Goal: Information Seeking & Learning: Learn about a topic

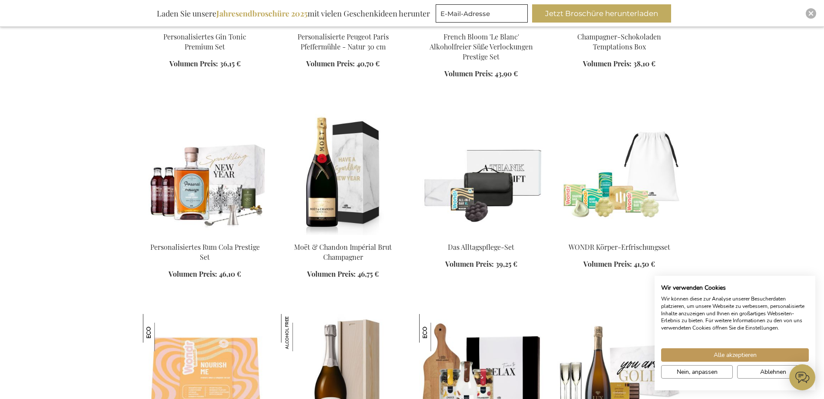
scroll to position [478, 0]
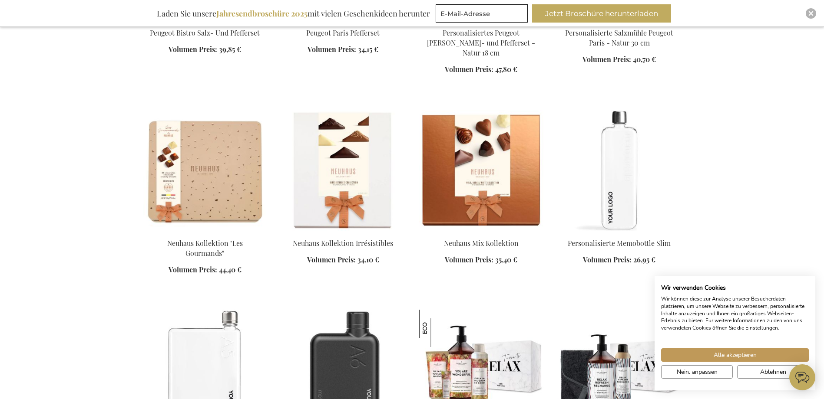
scroll to position [1433, 0]
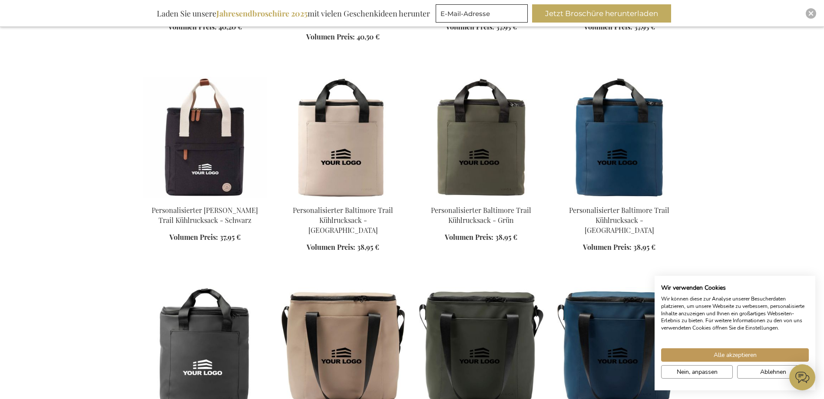
scroll to position [1953, 0]
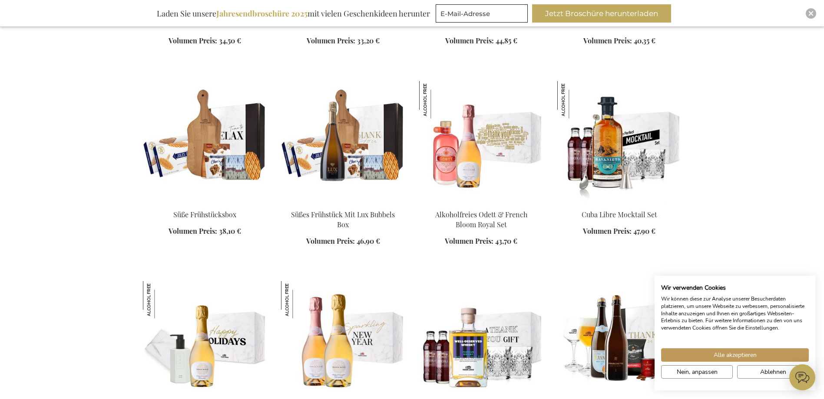
scroll to position [2648, 0]
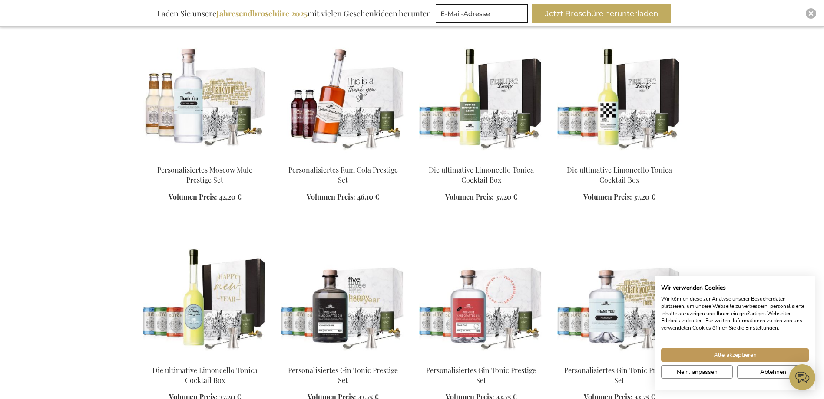
scroll to position [3299, 0]
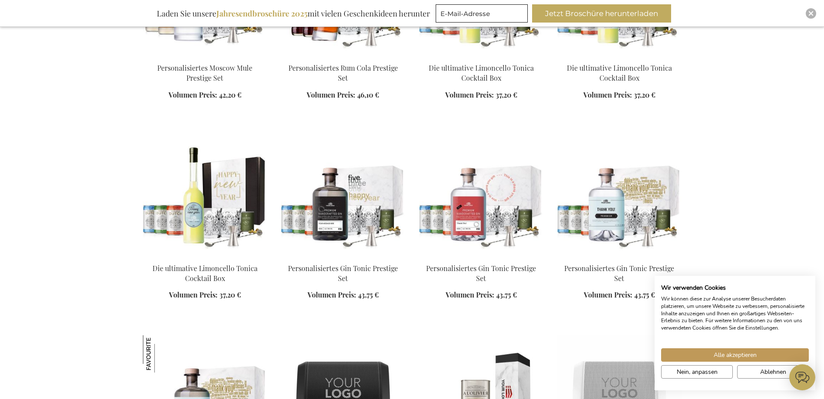
scroll to position [3516, 0]
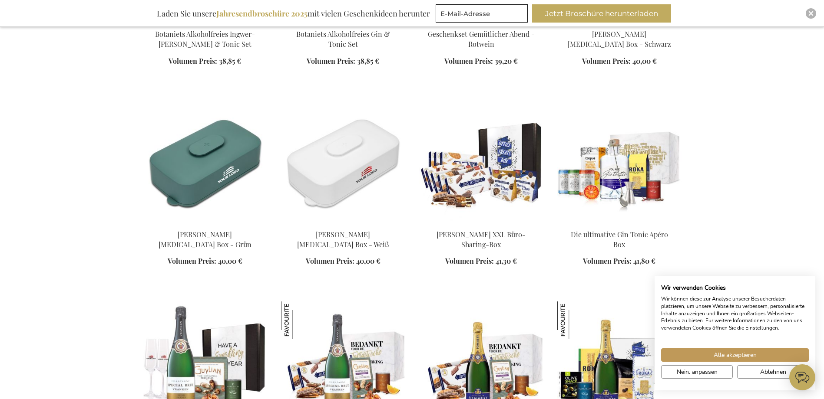
scroll to position [4558, 0]
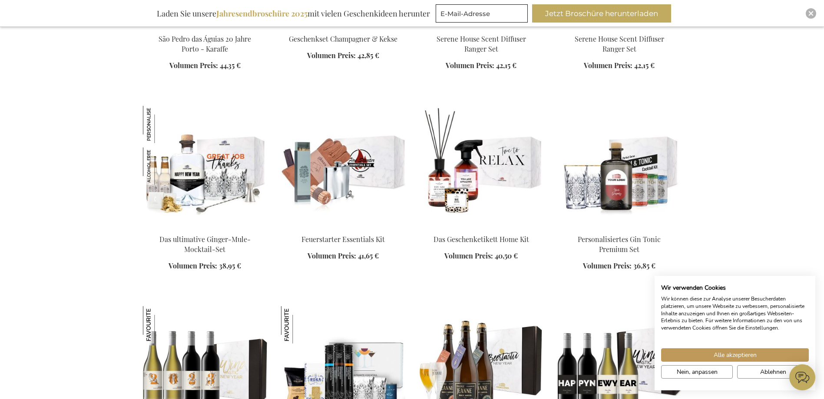
scroll to position [5947, 0]
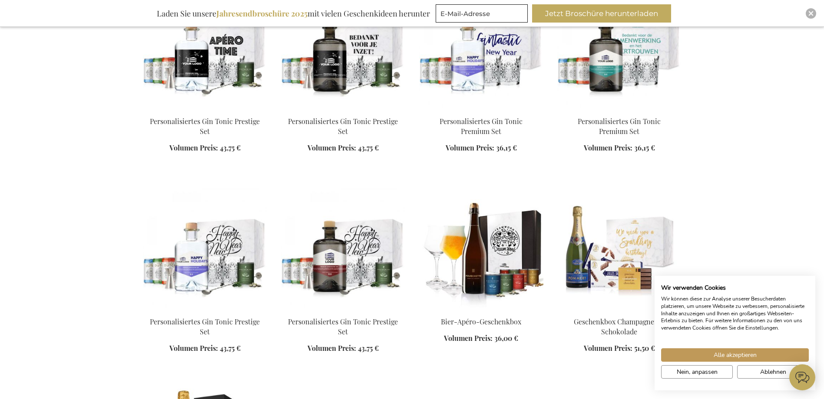
scroll to position [8465, 0]
